Goal: Transaction & Acquisition: Obtain resource

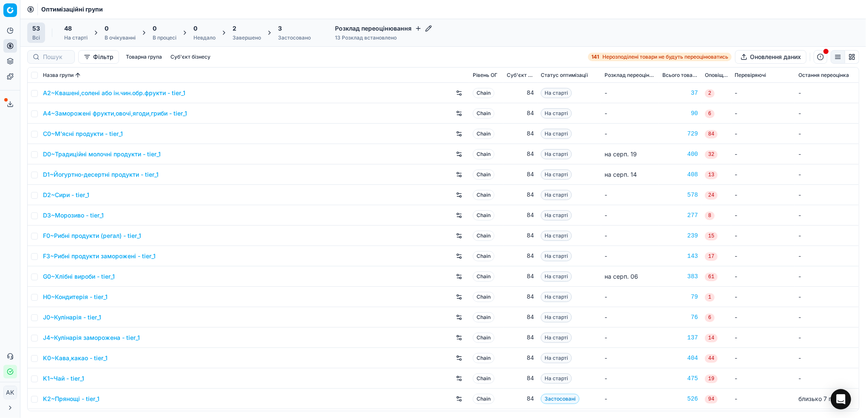
click at [239, 38] on div "Завершено" at bounding box center [247, 37] width 28 height 7
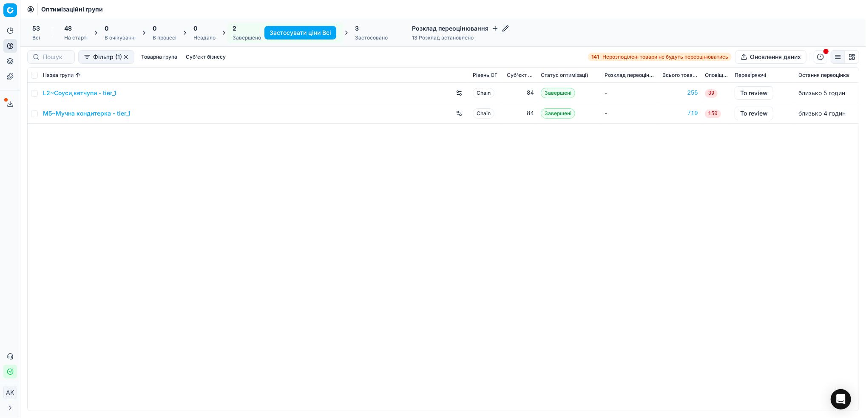
click at [6, 104] on button "Сервіс експорту" at bounding box center [10, 104] width 14 height 14
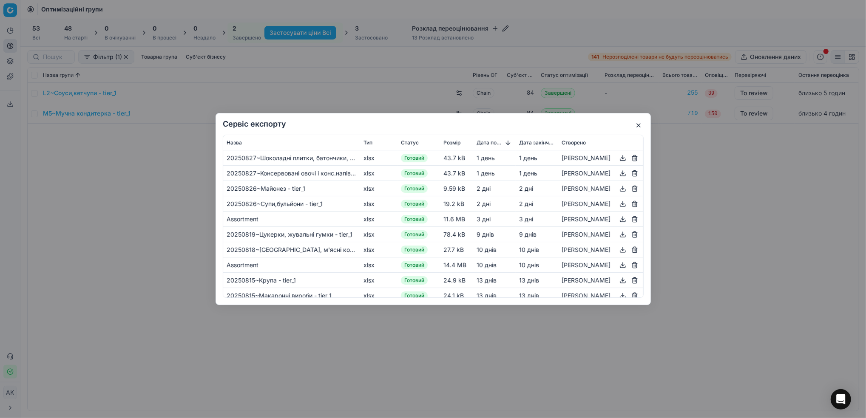
click at [634, 128] on button "button" at bounding box center [639, 125] width 10 height 10
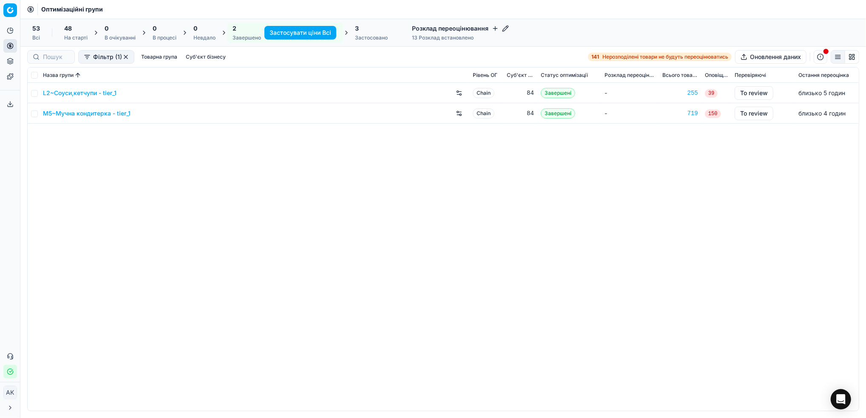
click at [79, 94] on link "L2~Соуси,кетчупи - tier_1" at bounding box center [80, 93] width 74 height 9
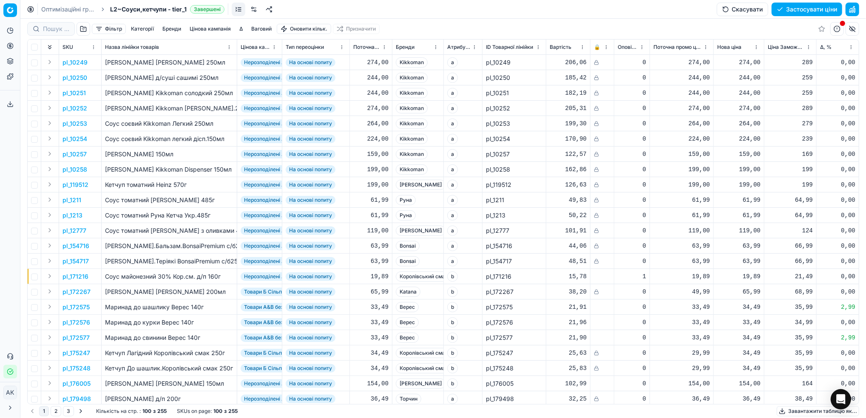
click at [48, 8] on link "Оптимізаційні групи" at bounding box center [68, 9] width 54 height 9
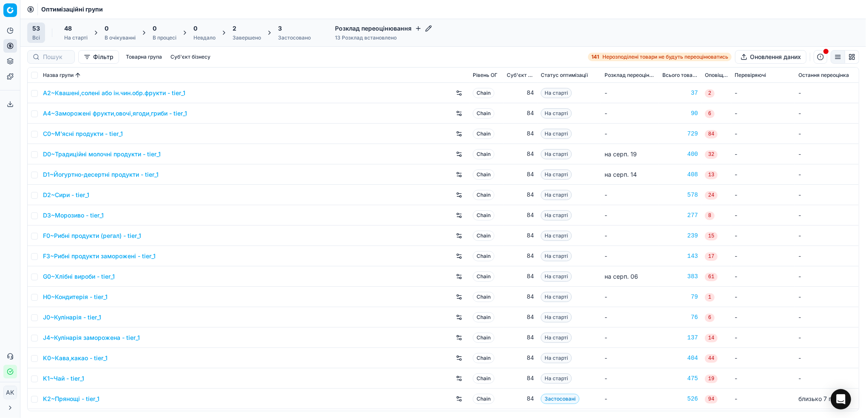
click at [246, 29] on div "2" at bounding box center [247, 28] width 28 height 9
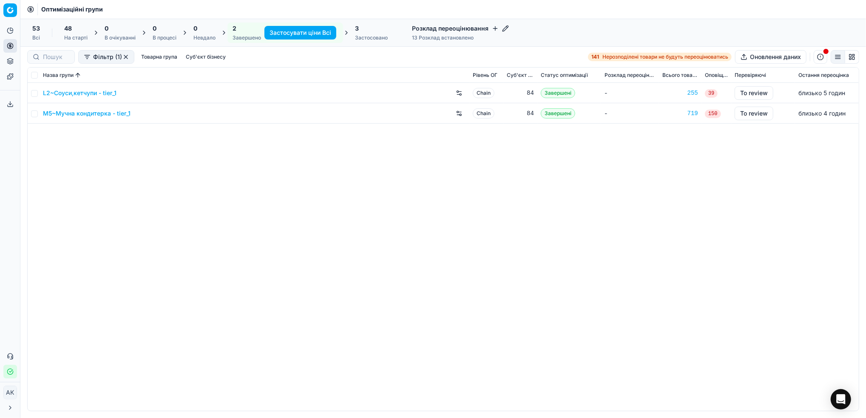
click at [83, 116] on link "M5~Мучна кондитерка - tier_1" at bounding box center [87, 113] width 88 height 9
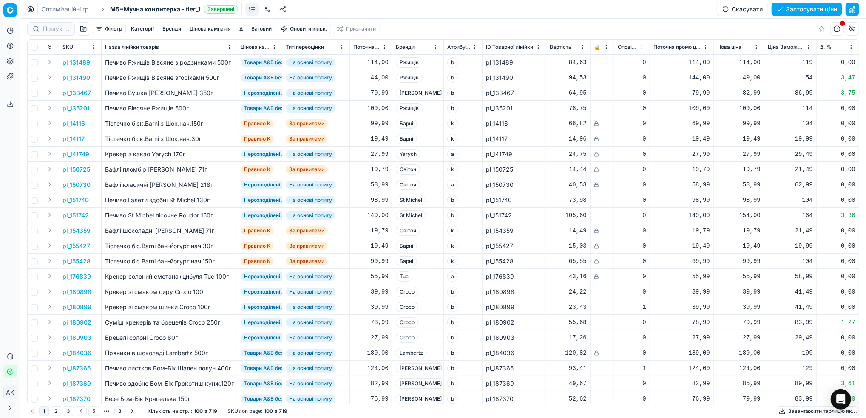
click at [208, 25] on button "Цінова кампанія" at bounding box center [210, 29] width 48 height 10
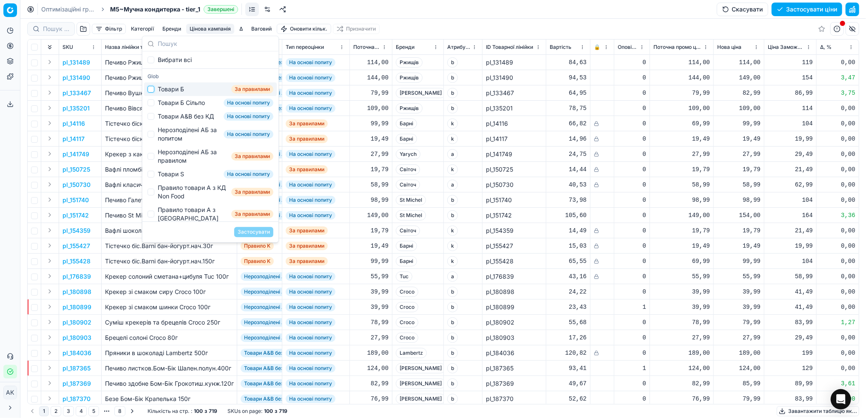
click at [153, 90] on input "Suggestions" at bounding box center [151, 89] width 7 height 7
checkbox input "true"
click at [247, 230] on button "Застосувати" at bounding box center [253, 232] width 39 height 10
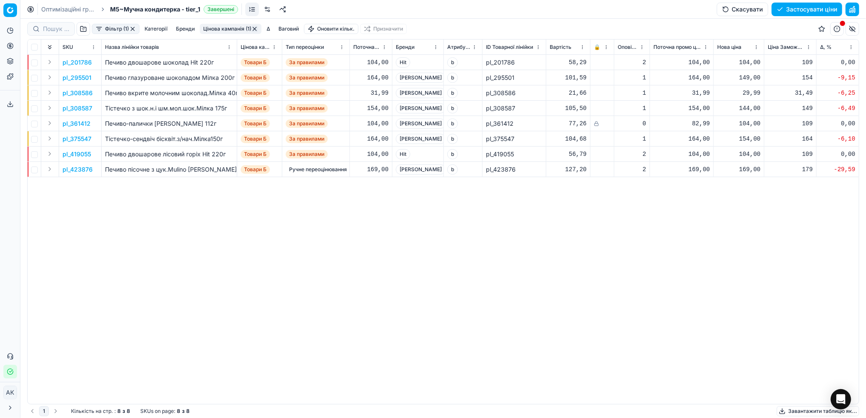
click at [105, 31] on button "Фільтр (1)" at bounding box center [116, 29] width 48 height 10
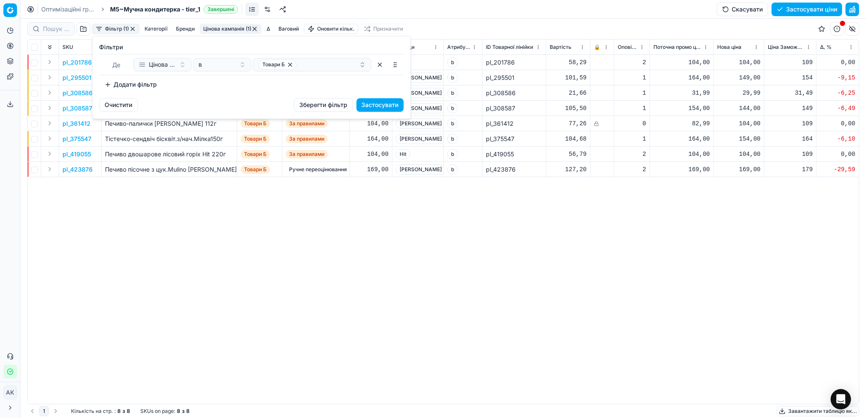
click at [125, 86] on button "Додати фільтр" at bounding box center [131, 85] width 63 height 14
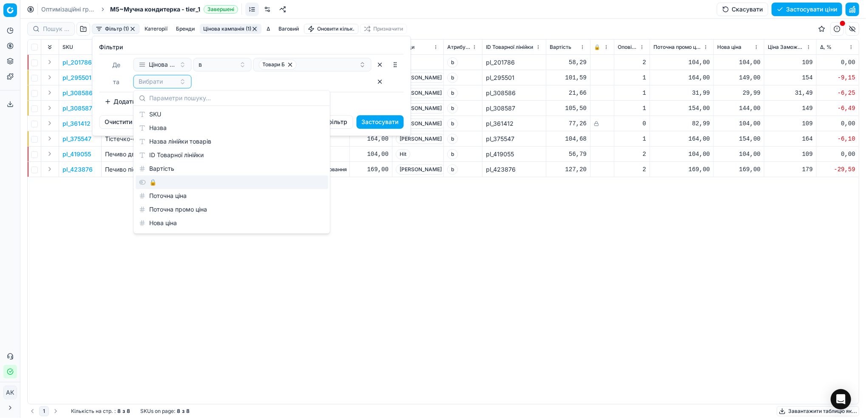
click at [159, 181] on div "🔒" at bounding box center [232, 183] width 193 height 14
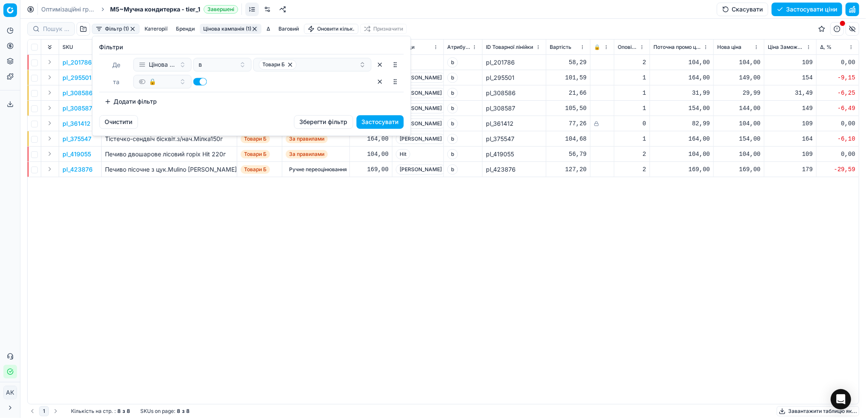
click at [200, 82] on button "button" at bounding box center [200, 82] width 14 height 8
checkbox input "false"
click at [378, 121] on button "Застосувати" at bounding box center [380, 122] width 47 height 14
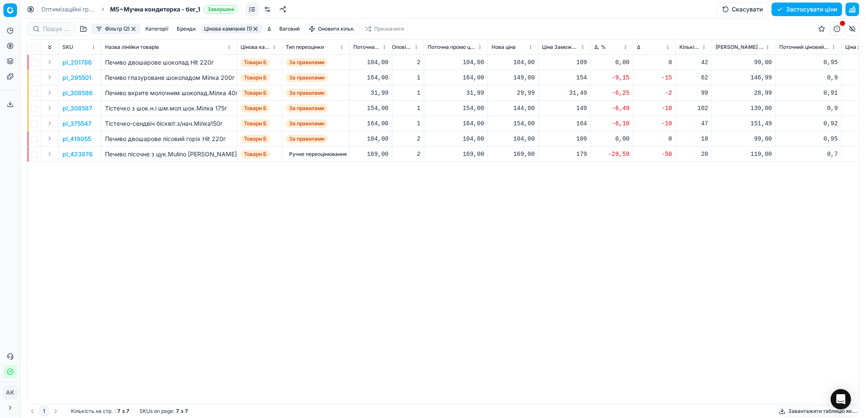
scroll to position [0, 233]
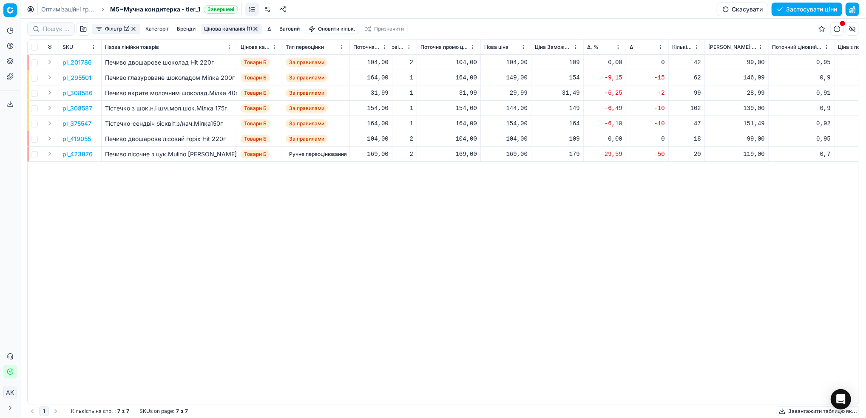
click at [618, 47] on html "Pricing platform Аналітика Цінова оптимізація Асортимент продукції Шаблони Серв…" at bounding box center [433, 209] width 866 height 418
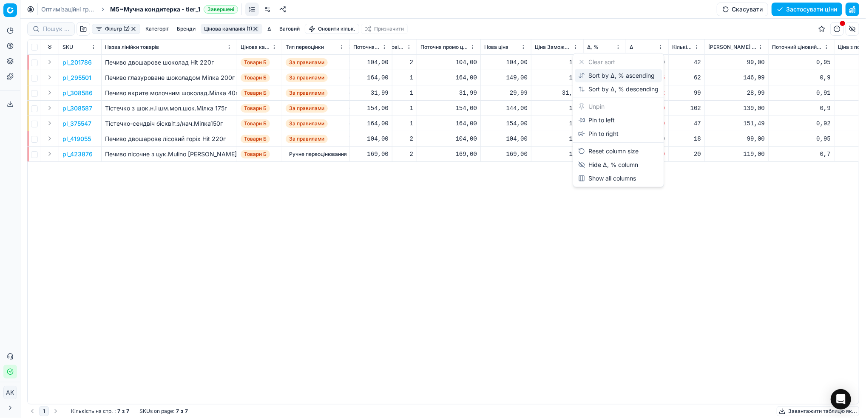
click at [604, 75] on div "Sort by Δ, % ascending" at bounding box center [616, 75] width 77 height 9
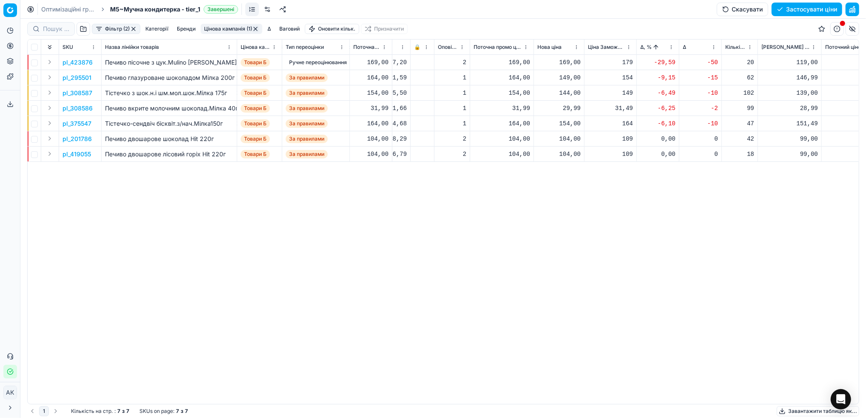
scroll to position [0, 173]
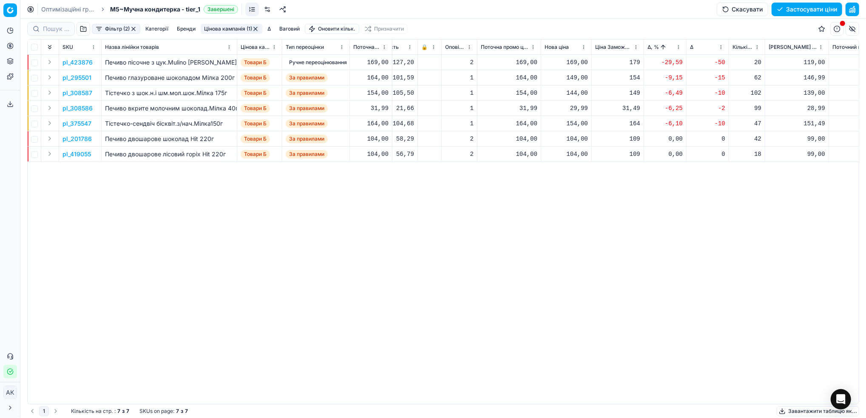
click at [226, 31] on button "Цінова кампанія (1)" at bounding box center [232, 29] width 62 height 10
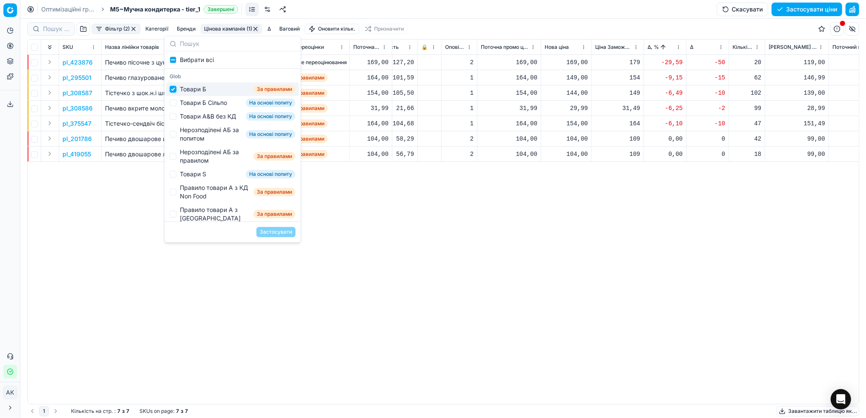
click at [174, 92] on input "Suggestions" at bounding box center [173, 89] width 7 height 7
checkbox input "false"
click at [177, 103] on div "Товари Б Сільпо На основі попиту" at bounding box center [232, 103] width 133 height 14
checkbox input "true"
click at [280, 232] on button "Застосувати" at bounding box center [275, 232] width 39 height 10
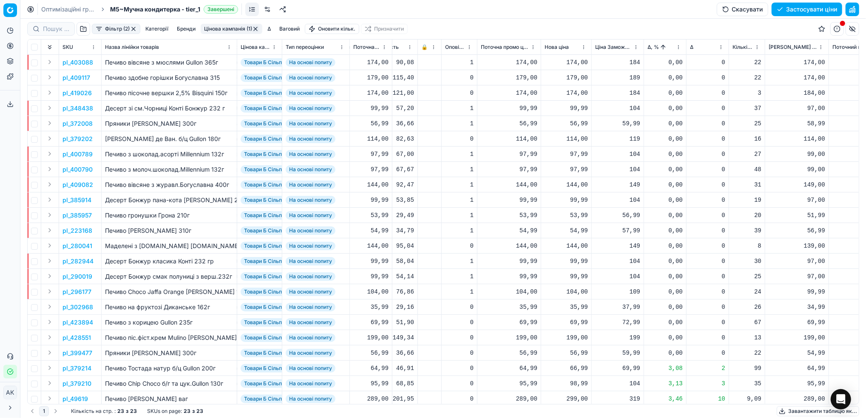
click at [677, 48] on html "Pricing platform Аналітика Цінова оптимізація Асортимент продукції Шаблони Серв…" at bounding box center [433, 209] width 866 height 418
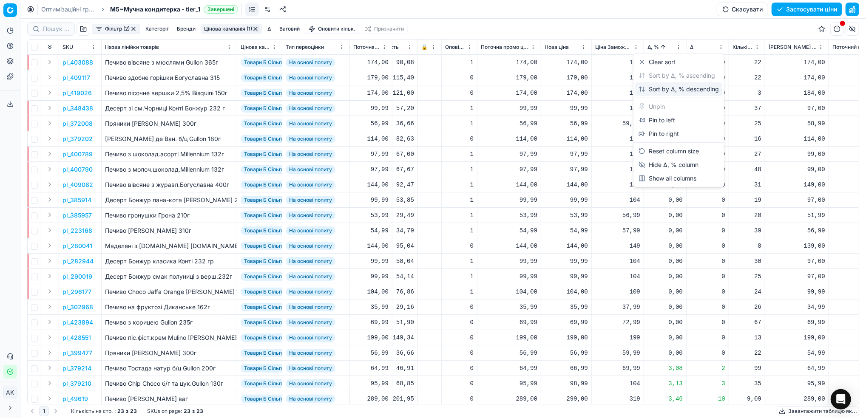
click at [665, 90] on div "Sort by Δ, % descending" at bounding box center [679, 89] width 80 height 9
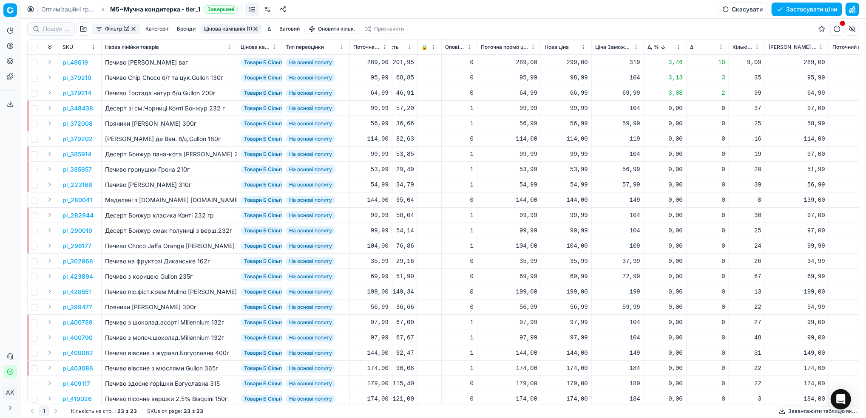
click at [223, 29] on button "Цінова кампанія (1)" at bounding box center [232, 29] width 62 height 10
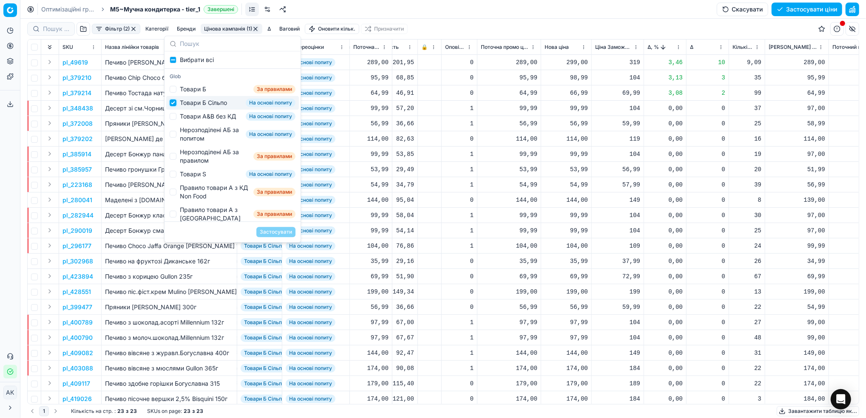
click at [173, 105] on input "Suggestions" at bounding box center [173, 103] width 7 height 7
checkbox input "false"
click at [171, 117] on div "Товари А&B без КД На основі попиту" at bounding box center [232, 117] width 133 height 14
checkbox input "true"
click at [278, 232] on button "Застосувати" at bounding box center [275, 232] width 39 height 10
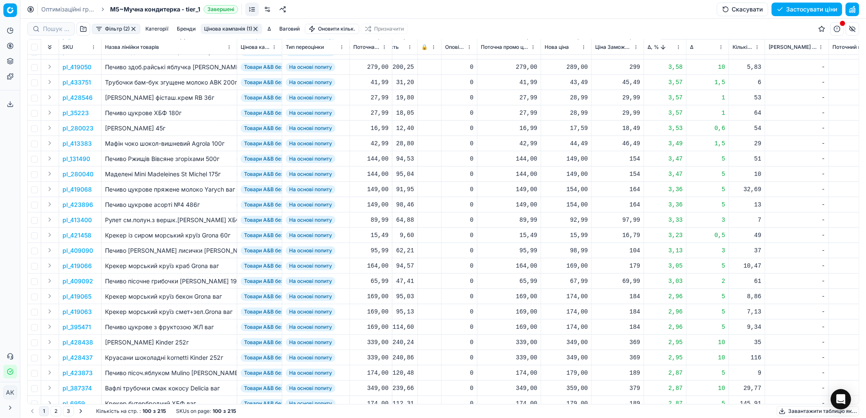
scroll to position [0, 173]
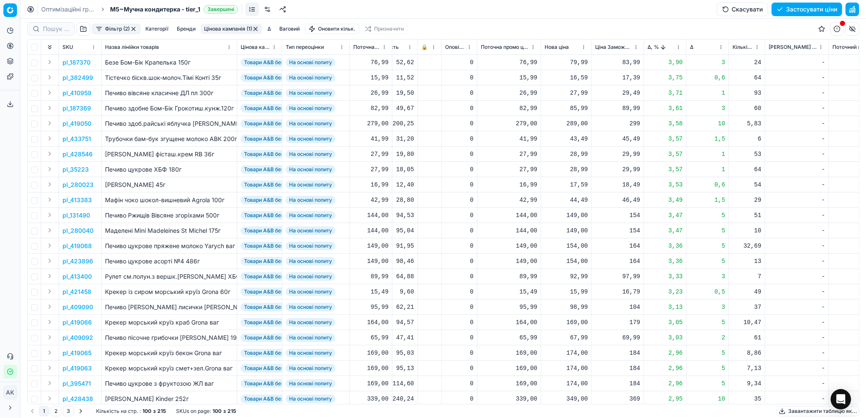
click at [677, 48] on html "Pricing platform Аналітика Цінова оптимізація Асортимент продукції Шаблони Серв…" at bounding box center [433, 209] width 866 height 418
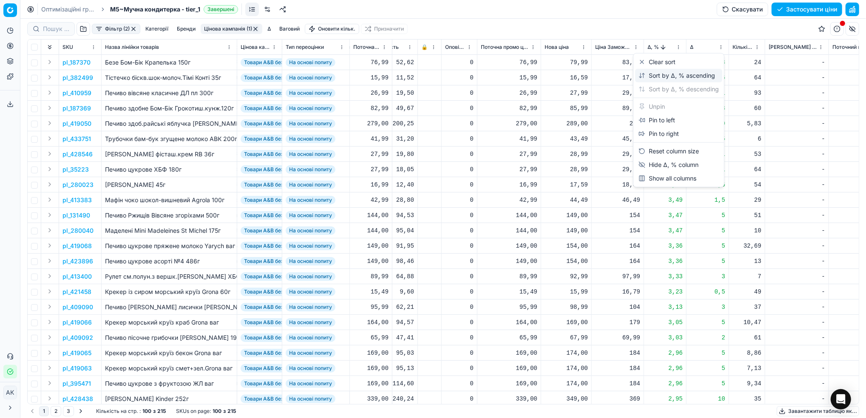
click at [654, 77] on div "Sort by Δ, % ascending" at bounding box center [677, 75] width 77 height 9
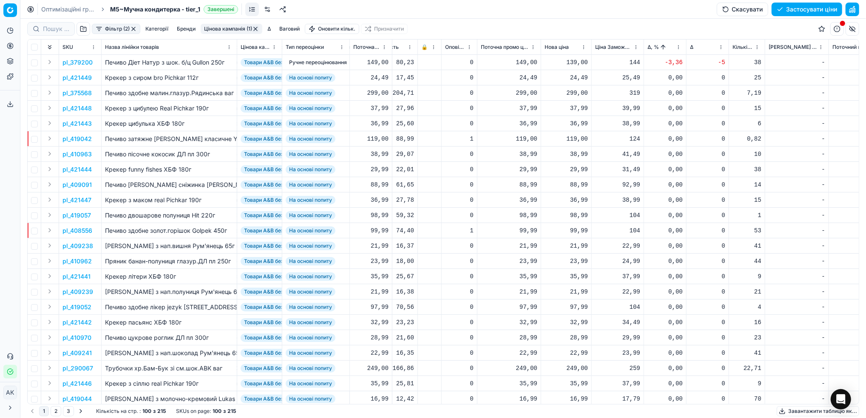
click at [230, 27] on button "Цінова кампанія (1)" at bounding box center [232, 29] width 62 height 10
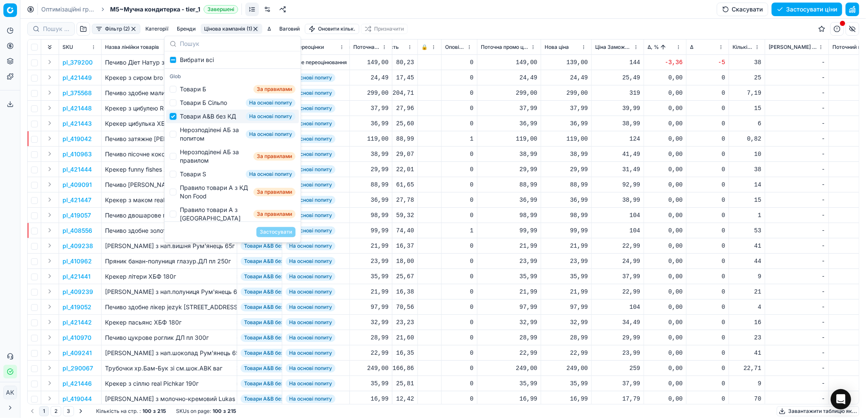
click at [173, 120] on input "Suggestions" at bounding box center [173, 116] width 7 height 7
checkbox input "false"
click at [175, 138] on input "Suggestions" at bounding box center [173, 134] width 7 height 7
checkbox input "true"
drag, startPoint x: 264, startPoint y: 232, endPoint x: 278, endPoint y: 231, distance: 13.6
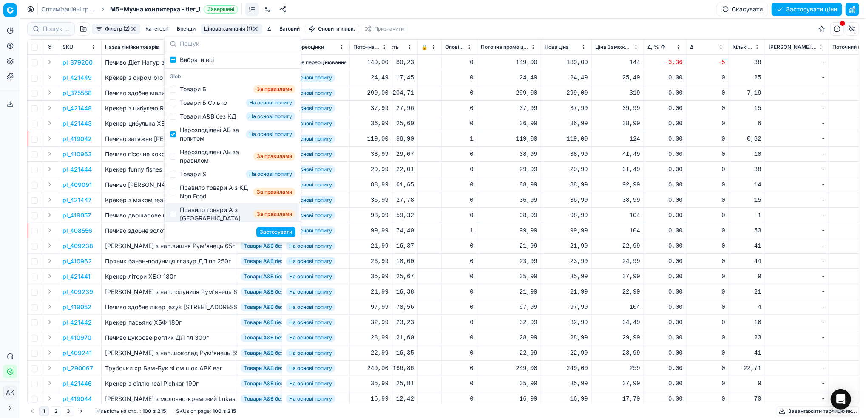
click at [264, 232] on button "Застосувати" at bounding box center [275, 232] width 39 height 10
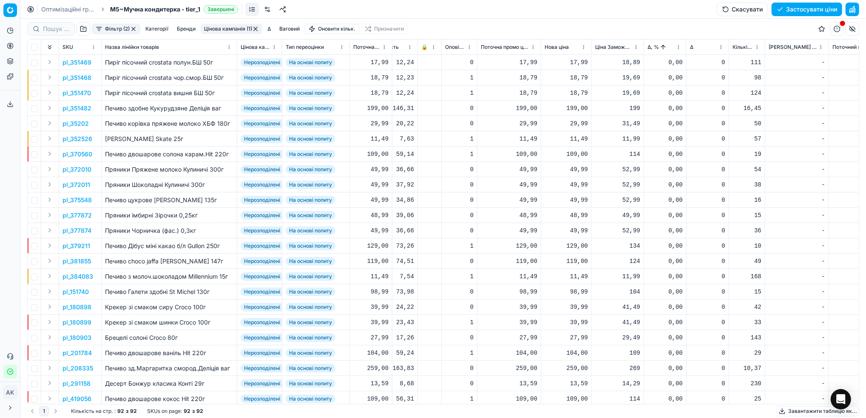
click at [678, 48] on html "Pricing platform Аналітика Цінова оптимізація Асортимент продукції Шаблони Серв…" at bounding box center [433, 209] width 866 height 418
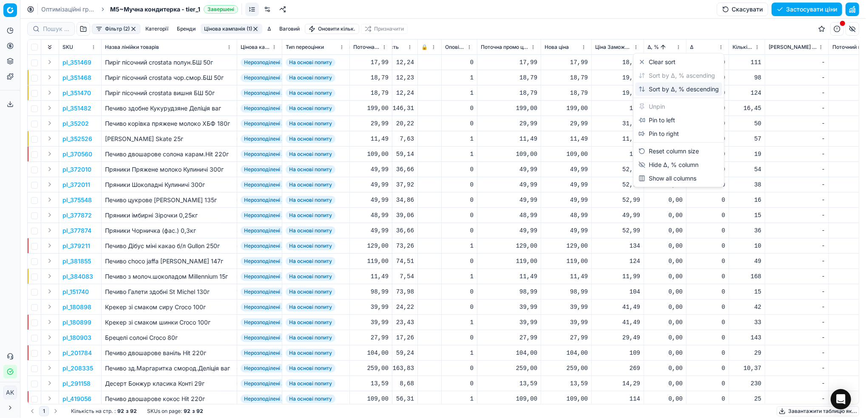
click at [663, 93] on div "Sort by Δ, % descending" at bounding box center [679, 89] width 80 height 9
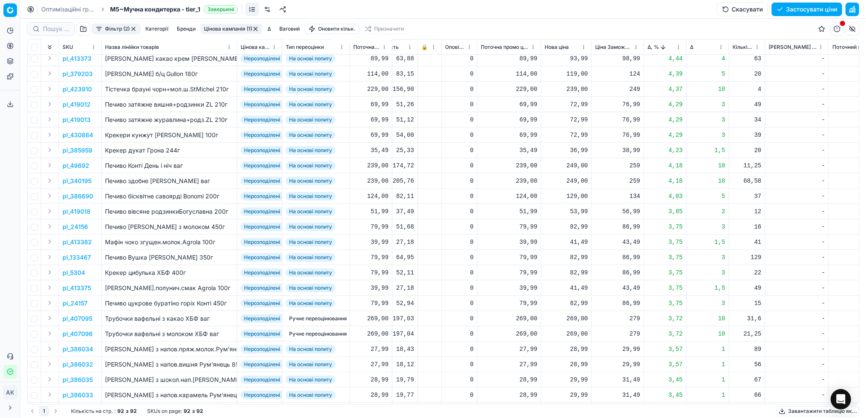
scroll to position [0, 173]
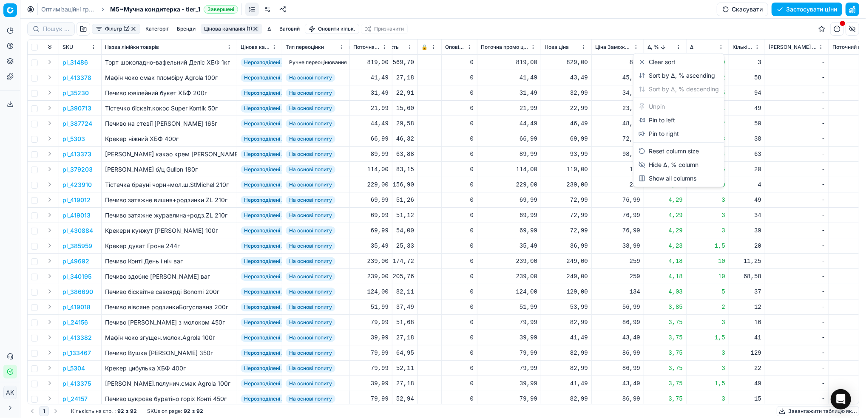
click at [676, 48] on html "Pricing platform Аналітика Цінова оптимізація Асортимент продукції Шаблони Серв…" at bounding box center [433, 209] width 866 height 418
click at [676, 73] on div "Sort by Δ, % ascending" at bounding box center [677, 75] width 77 height 9
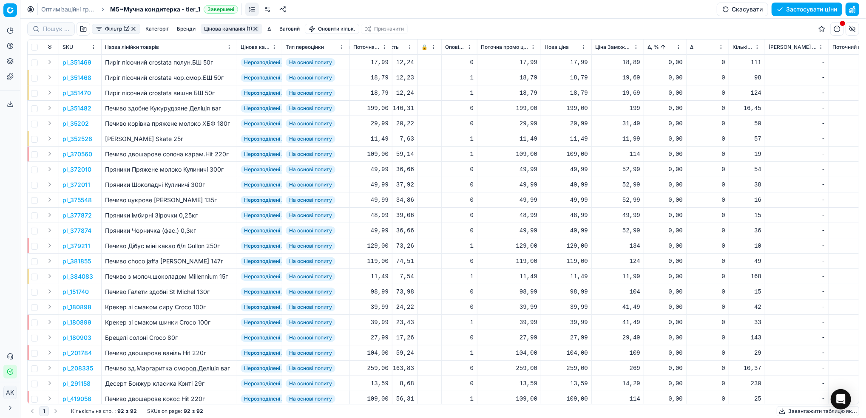
click at [224, 28] on button "Цінова кампанія (1)" at bounding box center [232, 29] width 62 height 10
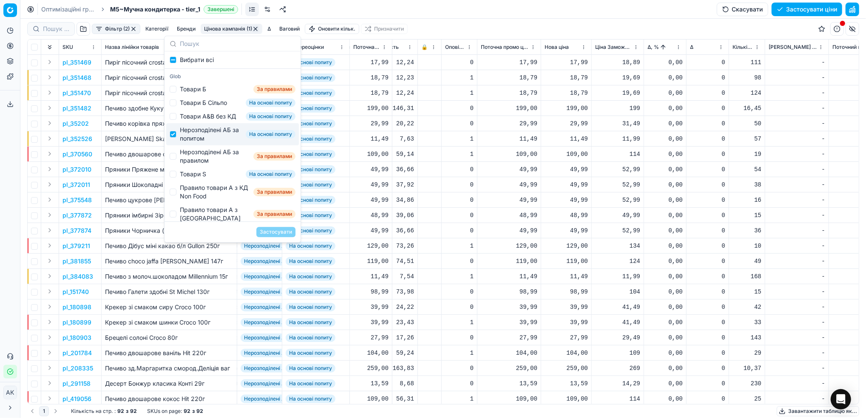
click at [178, 140] on div "Нерозподілені АБ за попитом На основі попиту" at bounding box center [232, 134] width 133 height 22
checkbox input "false"
click at [172, 160] on input "Suggestions" at bounding box center [173, 156] width 7 height 7
checkbox input "true"
click at [280, 236] on button "Застосувати" at bounding box center [275, 232] width 39 height 10
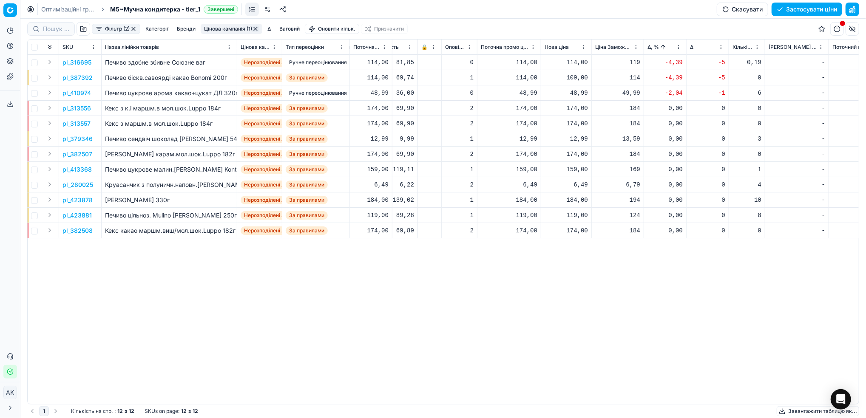
click at [256, 26] on button "button" at bounding box center [255, 29] width 7 height 7
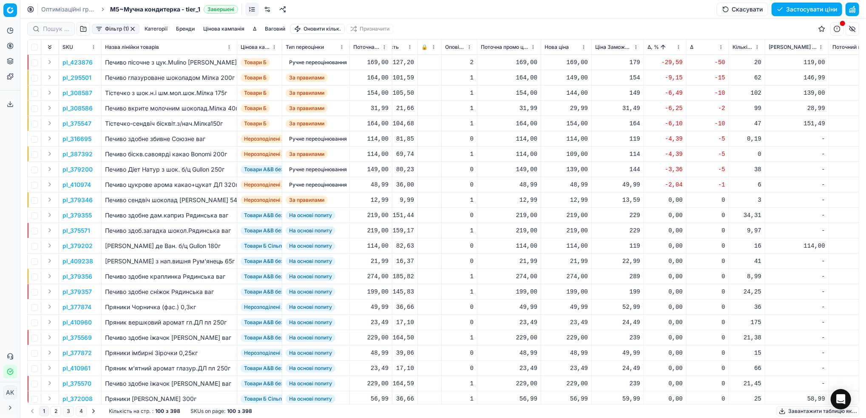
click at [788, 6] on button "Застосувати ціни" at bounding box center [807, 10] width 71 height 14
click at [63, 11] on link "Оптимізаційні групи" at bounding box center [68, 9] width 54 height 9
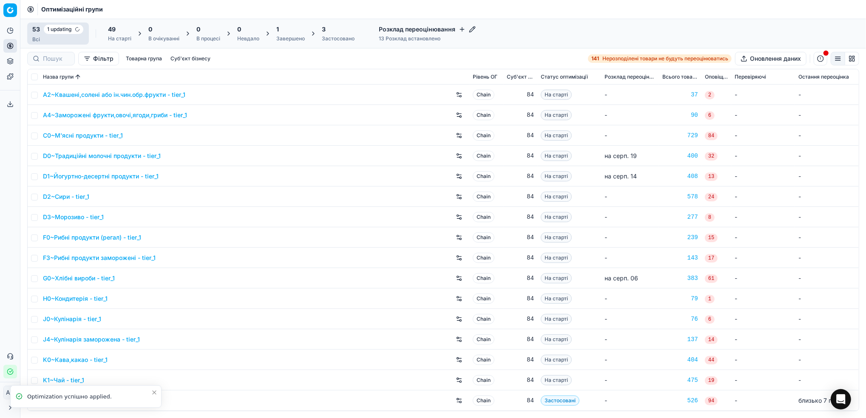
click at [287, 34] on div "1 Завершено" at bounding box center [290, 33] width 28 height 17
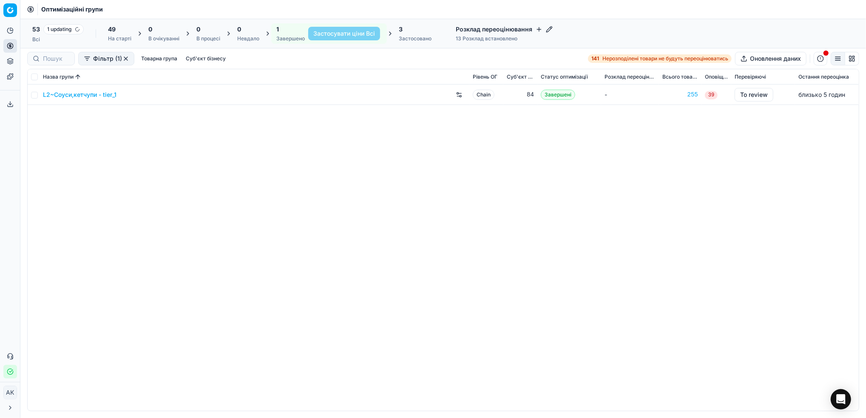
click at [82, 97] on link "L2~Соуси,кетчупи - tier_1" at bounding box center [80, 95] width 74 height 9
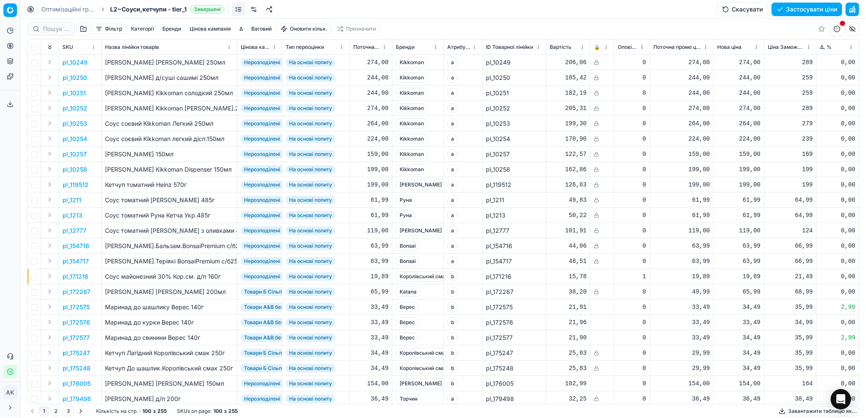
click at [856, 12] on button "button" at bounding box center [853, 10] width 14 height 14
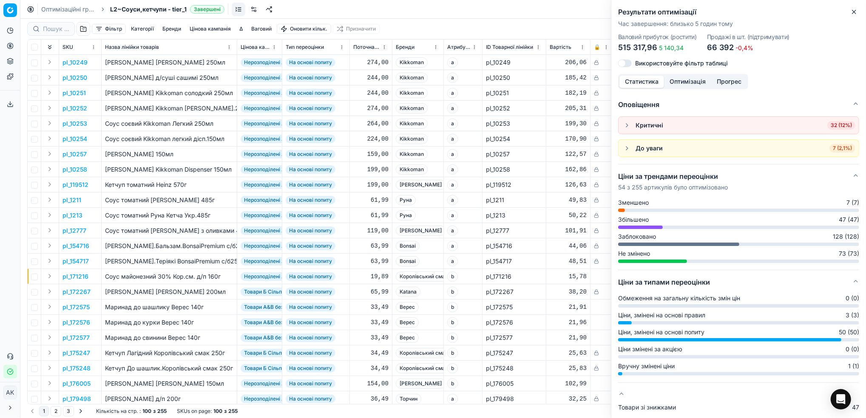
click at [856, 11] on icon "button" at bounding box center [854, 12] width 7 height 7
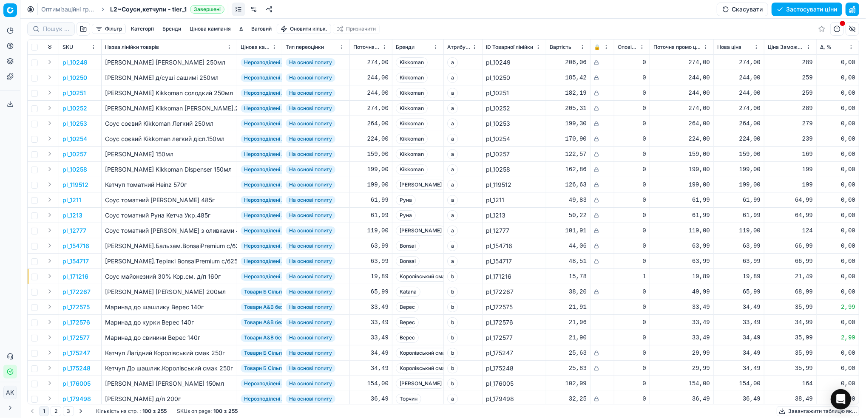
click at [804, 5] on button "Застосувати ціни" at bounding box center [807, 10] width 71 height 14
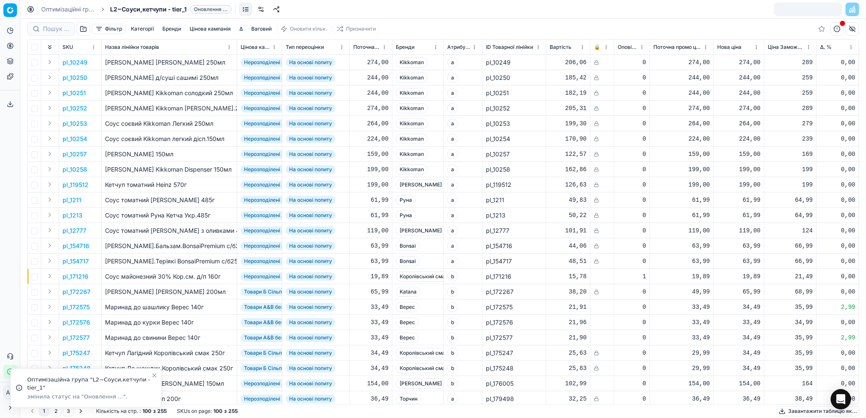
click at [66, 9] on link "Оптимізаційні групи" at bounding box center [68, 9] width 54 height 9
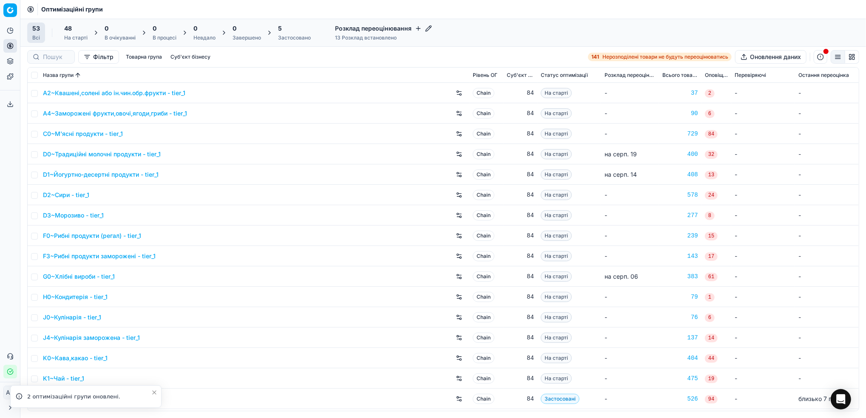
click at [293, 35] on div "Застосовано" at bounding box center [294, 37] width 33 height 7
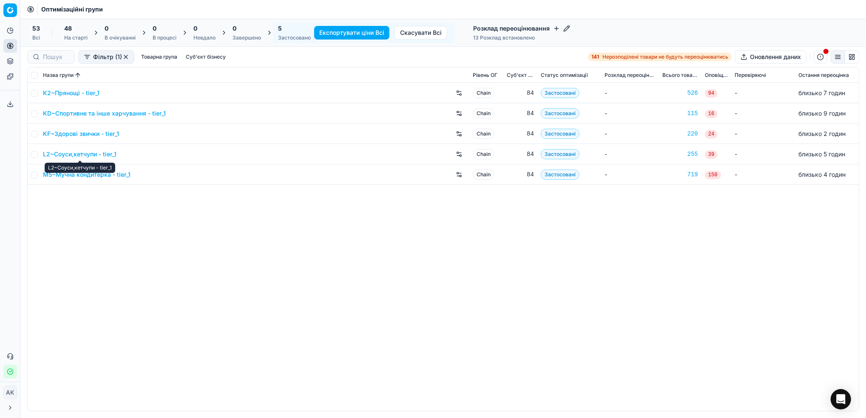
click at [65, 156] on link "L2~Соуси,кетчупи - tier_1" at bounding box center [80, 154] width 74 height 9
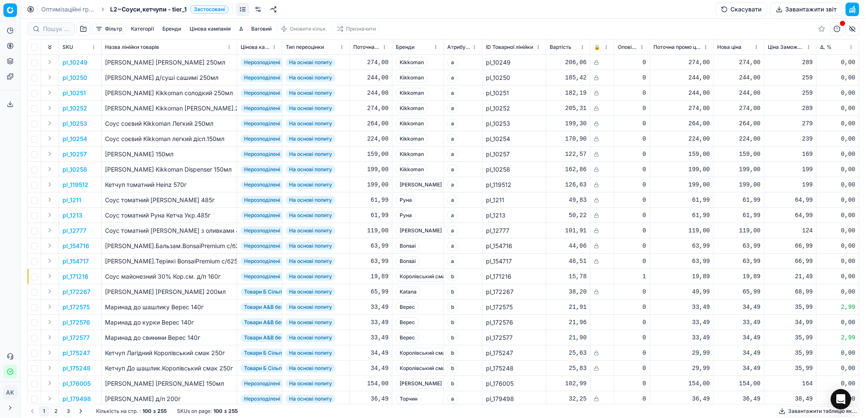
click at [800, 9] on button "Завантажити звіт" at bounding box center [807, 10] width 72 height 14
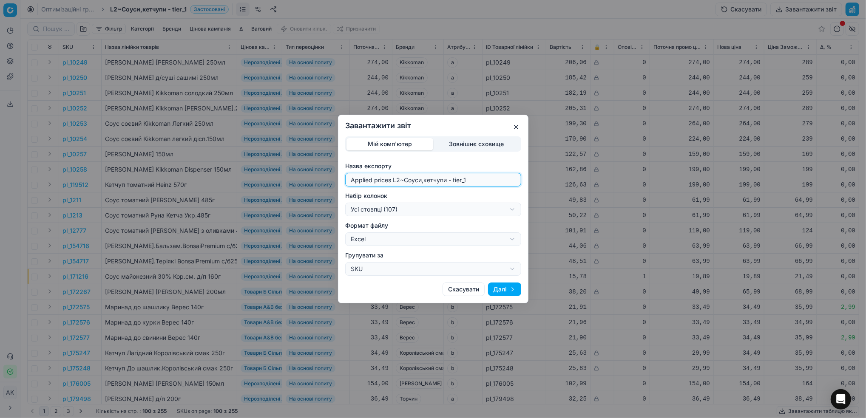
drag, startPoint x: 399, startPoint y: 182, endPoint x: 342, endPoint y: 182, distance: 57.0
click at [342, 182] on div "Мій комп'ютер Зовнішнє сховище Назва експорту Applied prices L2~[GEOGRAPHIC_DAT…" at bounding box center [433, 205] width 190 height 139
type input "20250828~Соуси,кетчупи - tier_1"
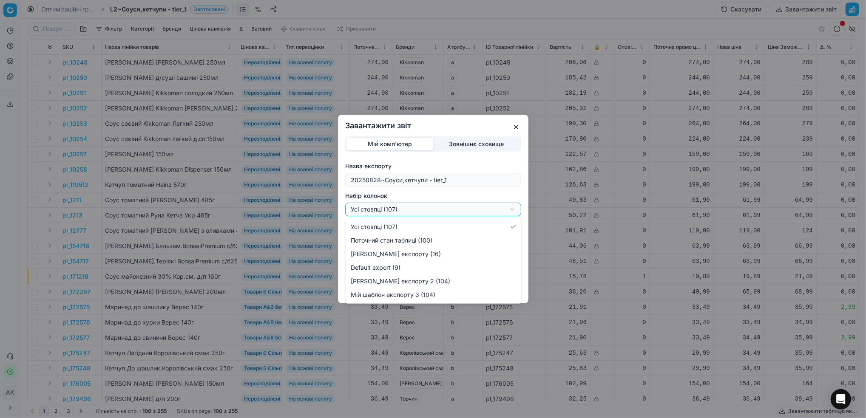
click at [501, 206] on div "Завантажити звіт Мій комп'ютер Зовнішнє сховище Назва експорту 20250828~[GEOGRA…" at bounding box center [433, 209] width 866 height 418
select select "custom"
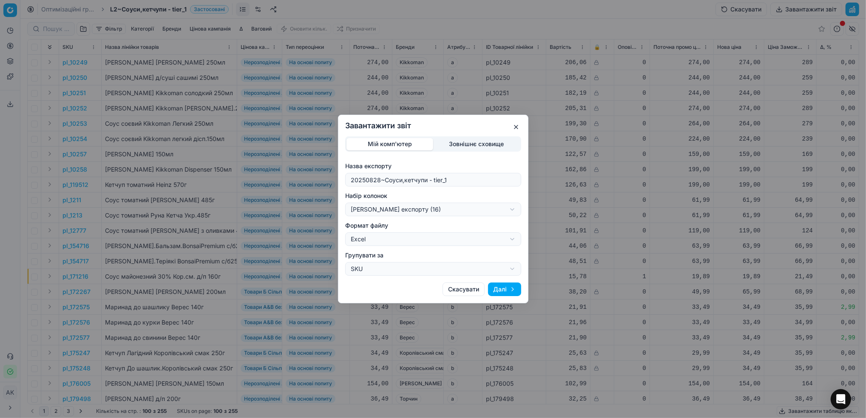
click at [505, 291] on button "Далі" at bounding box center [504, 290] width 33 height 14
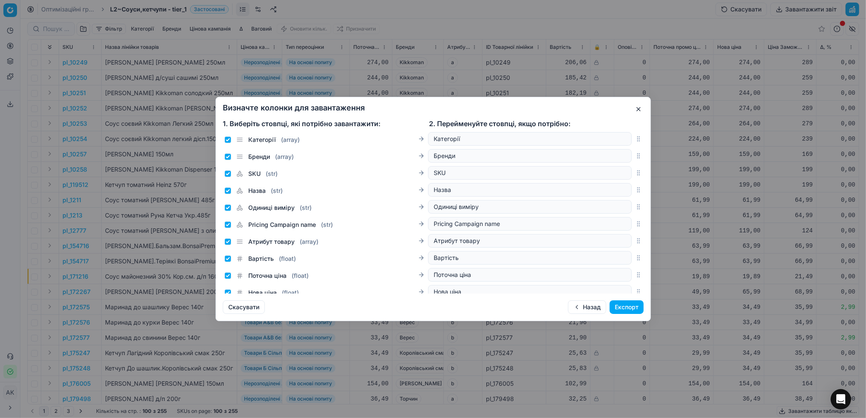
click at [642, 309] on button "Експорт" at bounding box center [627, 308] width 34 height 14
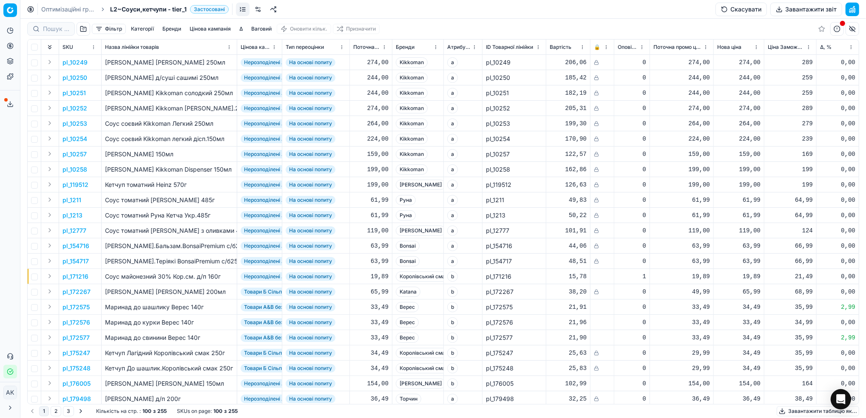
click at [9, 106] on icon at bounding box center [10, 104] width 7 height 7
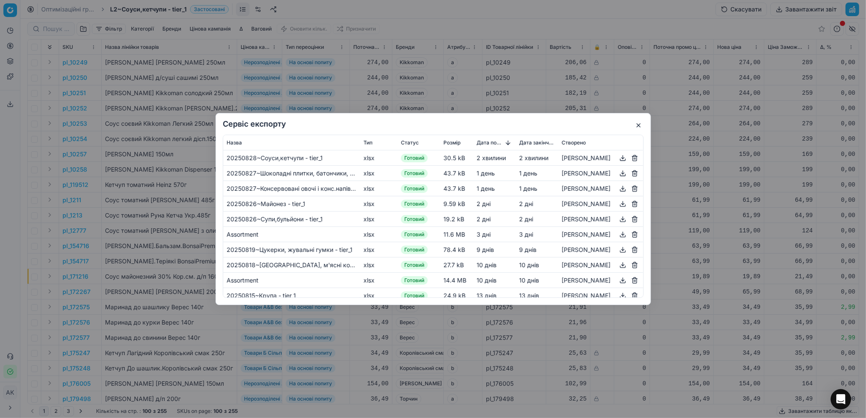
click at [621, 160] on button "button" at bounding box center [623, 158] width 10 height 10
drag, startPoint x: 454, startPoint y: 17, endPoint x: 479, endPoint y: 34, distance: 29.8
click at [454, 17] on div "Сервіс експорту Назва Тип Статус Розмір Дата початку Дата закінчення Створено 2…" at bounding box center [433, 209] width 866 height 418
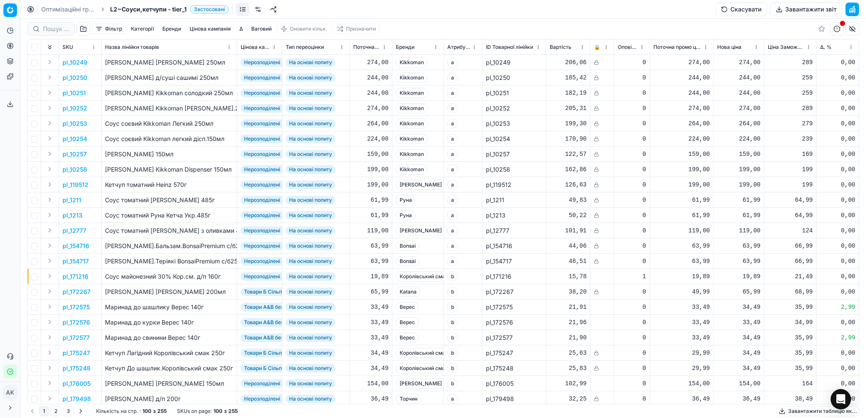
click at [70, 11] on link "Оптимізаційні групи" at bounding box center [68, 9] width 54 height 9
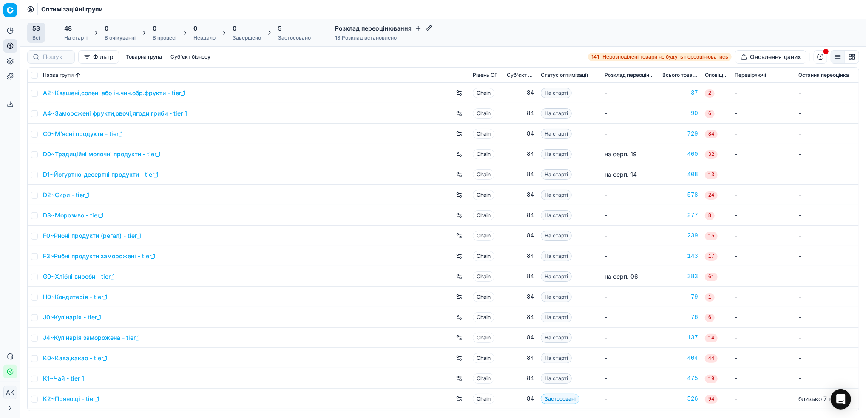
click at [284, 36] on div "Застосовано" at bounding box center [294, 37] width 33 height 7
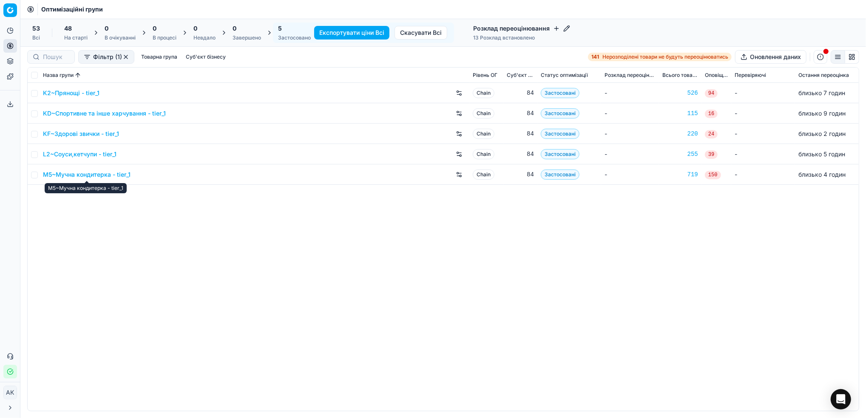
click at [68, 177] on link "M5~Мучна кондитерка - tier_1" at bounding box center [87, 175] width 88 height 9
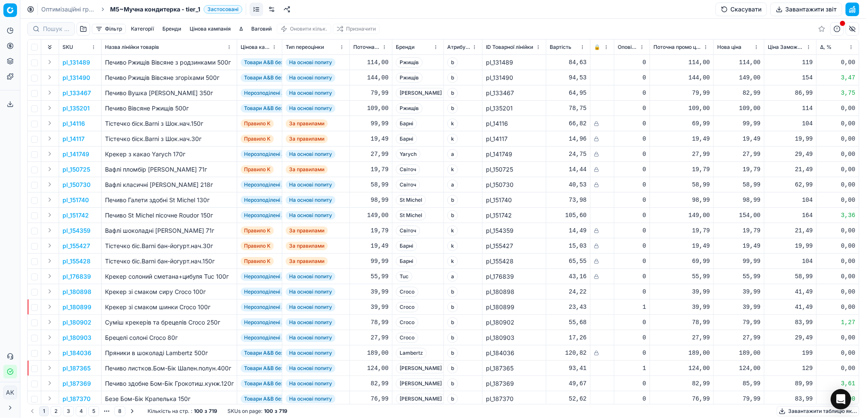
click at [790, 11] on button "Завантажити звіт" at bounding box center [807, 10] width 72 height 14
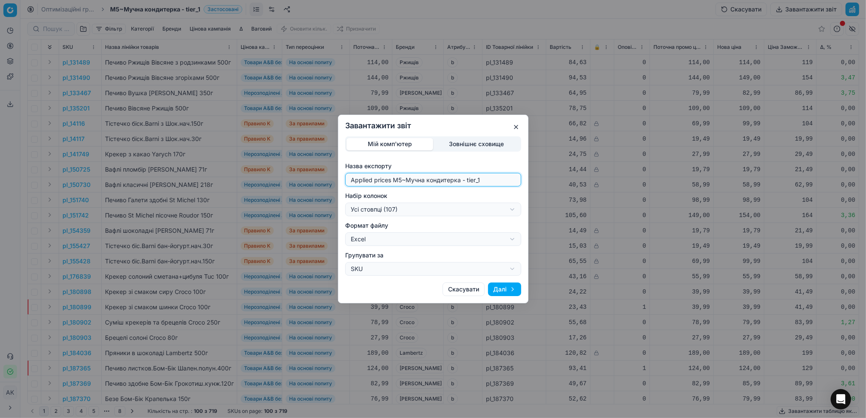
drag, startPoint x: 402, startPoint y: 182, endPoint x: 318, endPoint y: 183, distance: 83.8
click at [318, 183] on div "Завантажити звіт Мій комп'ютер Зовнішнє сховище Назва експорту Applied prices M…" at bounding box center [433, 209] width 866 height 418
type input "20250828~Мучна кондитерка - tier_1"
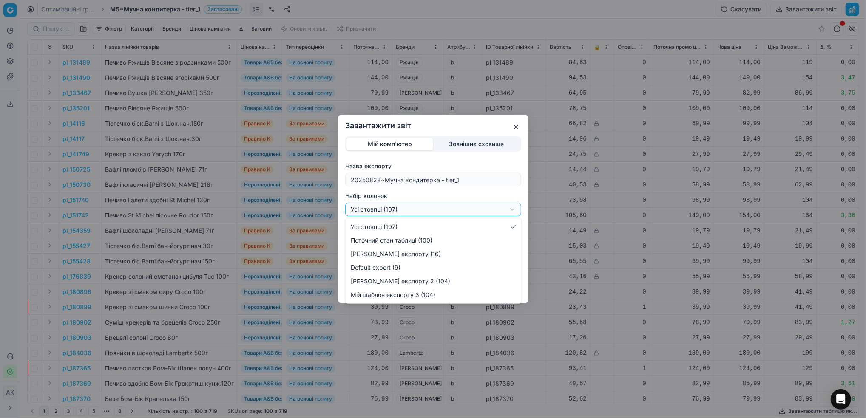
click at [508, 211] on div "Завантажити звіт Мій комп'ютер Зовнішнє сховище Назва експорту 20250828~Мучна к…" at bounding box center [433, 209] width 866 height 418
select select "custom"
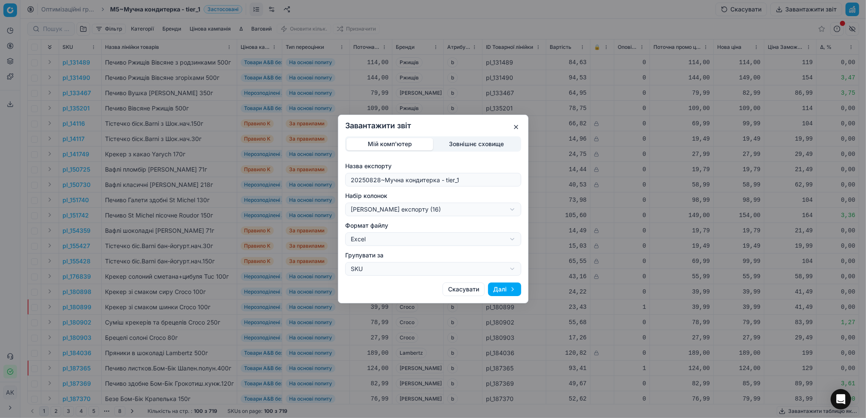
click at [511, 290] on button "Далі" at bounding box center [504, 290] width 33 height 14
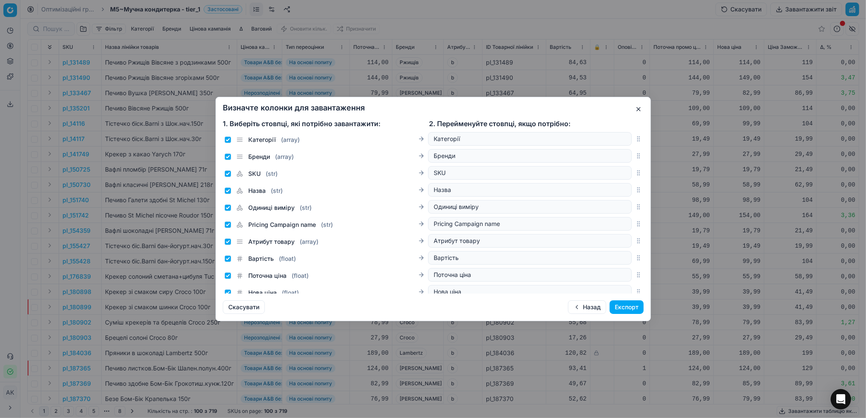
click at [628, 309] on button "Експорт" at bounding box center [627, 308] width 34 height 14
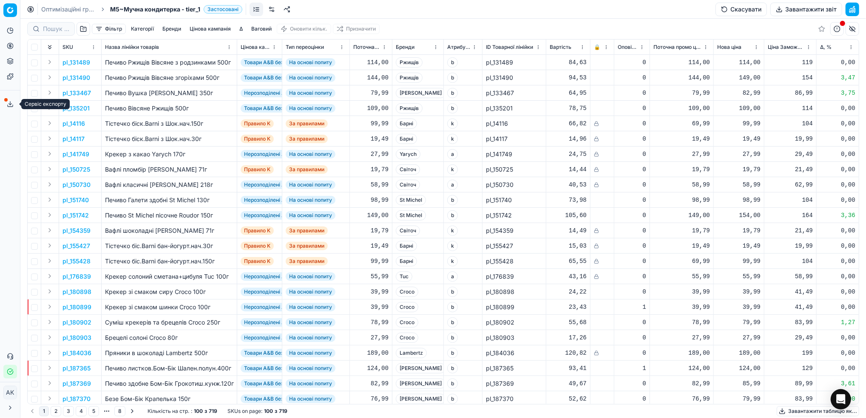
click at [11, 103] on icon at bounding box center [10, 104] width 7 height 7
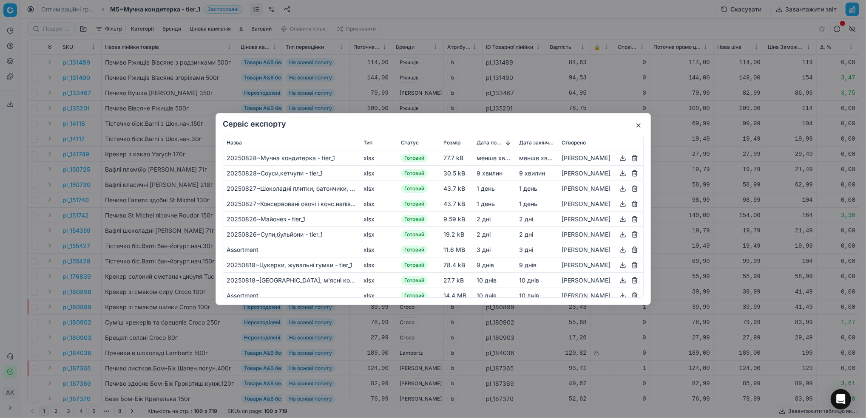
click at [621, 159] on button "button" at bounding box center [623, 158] width 10 height 10
click at [636, 127] on button "button" at bounding box center [639, 125] width 10 height 10
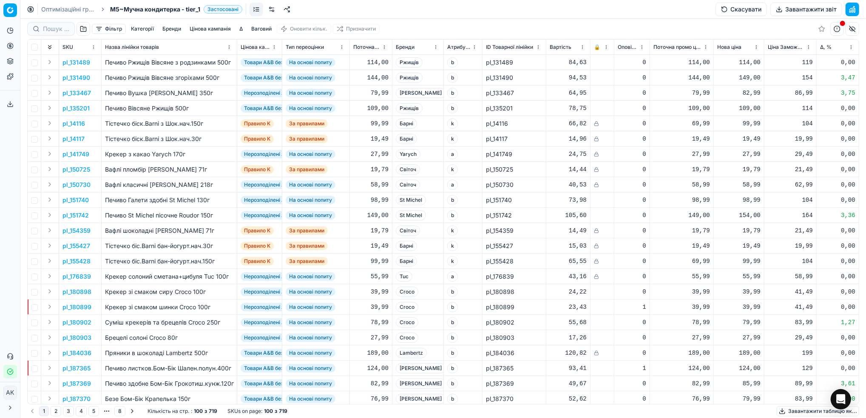
click at [61, 11] on link "Оптимізаційні групи" at bounding box center [68, 9] width 54 height 9
